Goal: Find specific page/section: Find specific page/section

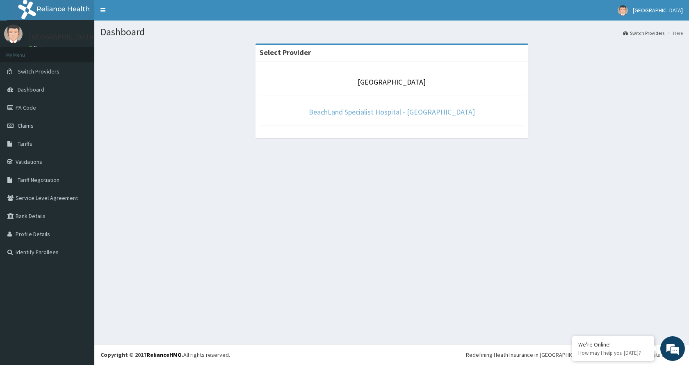
click at [402, 113] on link "BeachLand Specialist Hospital - [GEOGRAPHIC_DATA]" at bounding box center [392, 111] width 166 height 9
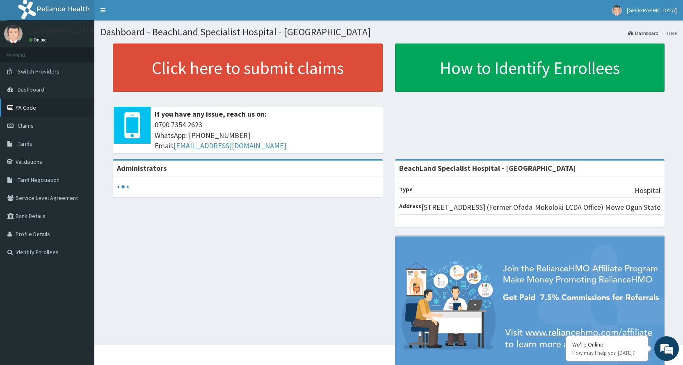
click at [26, 104] on link "PA Code" at bounding box center [47, 107] width 94 height 18
